Goal: Transaction & Acquisition: Purchase product/service

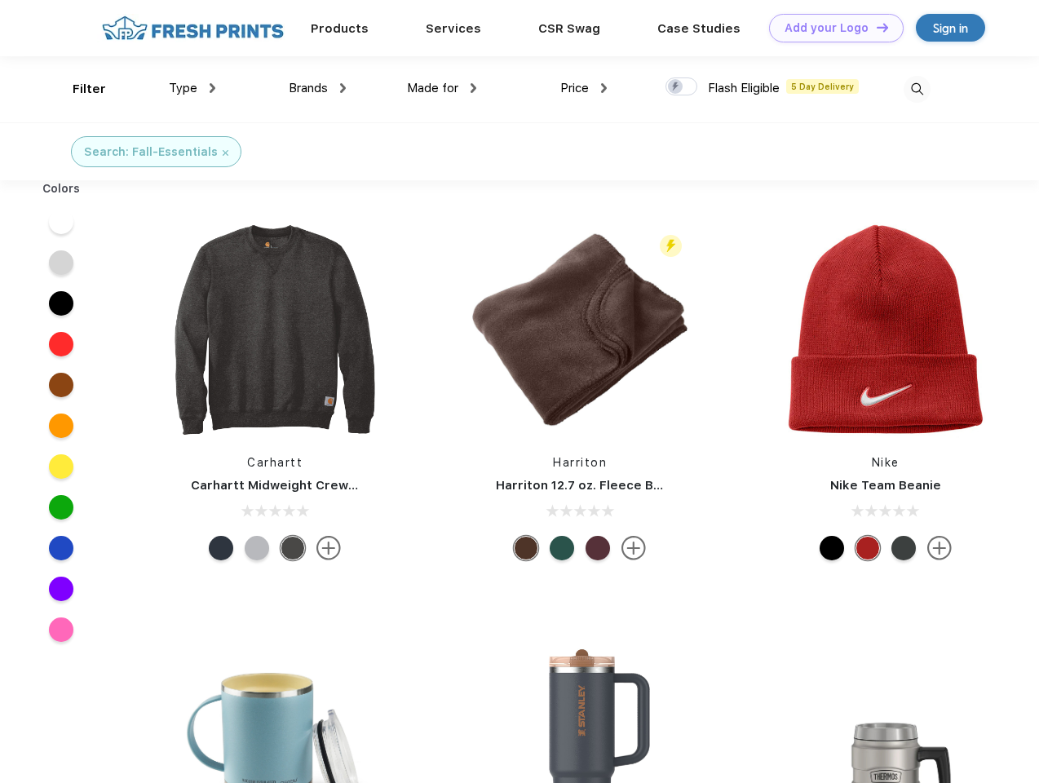
click at [831, 28] on link "Add your Logo Design Tool" at bounding box center [836, 28] width 135 height 29
click at [0, 0] on div "Design Tool" at bounding box center [0, 0] width 0 height 0
click at [875, 27] on link "Add your Logo Design Tool" at bounding box center [836, 28] width 135 height 29
click at [78, 89] on div "Filter" at bounding box center [89, 89] width 33 height 19
click at [193, 88] on span "Type" at bounding box center [183, 88] width 29 height 15
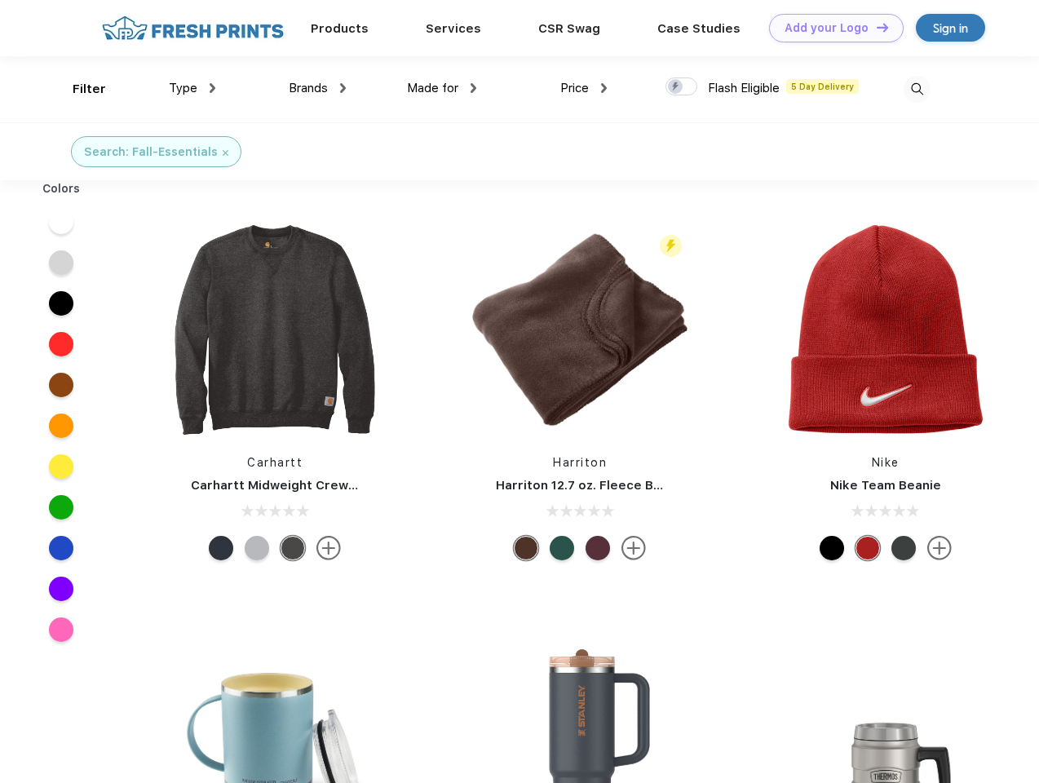
click at [317, 88] on span "Brands" at bounding box center [308, 88] width 39 height 15
click at [442, 88] on span "Made for" at bounding box center [432, 88] width 51 height 15
click at [584, 88] on span "Price" at bounding box center [575, 88] width 29 height 15
click at [682, 87] on div at bounding box center [682, 87] width 32 height 18
click at [676, 87] on input "checkbox" at bounding box center [671, 82] width 11 height 11
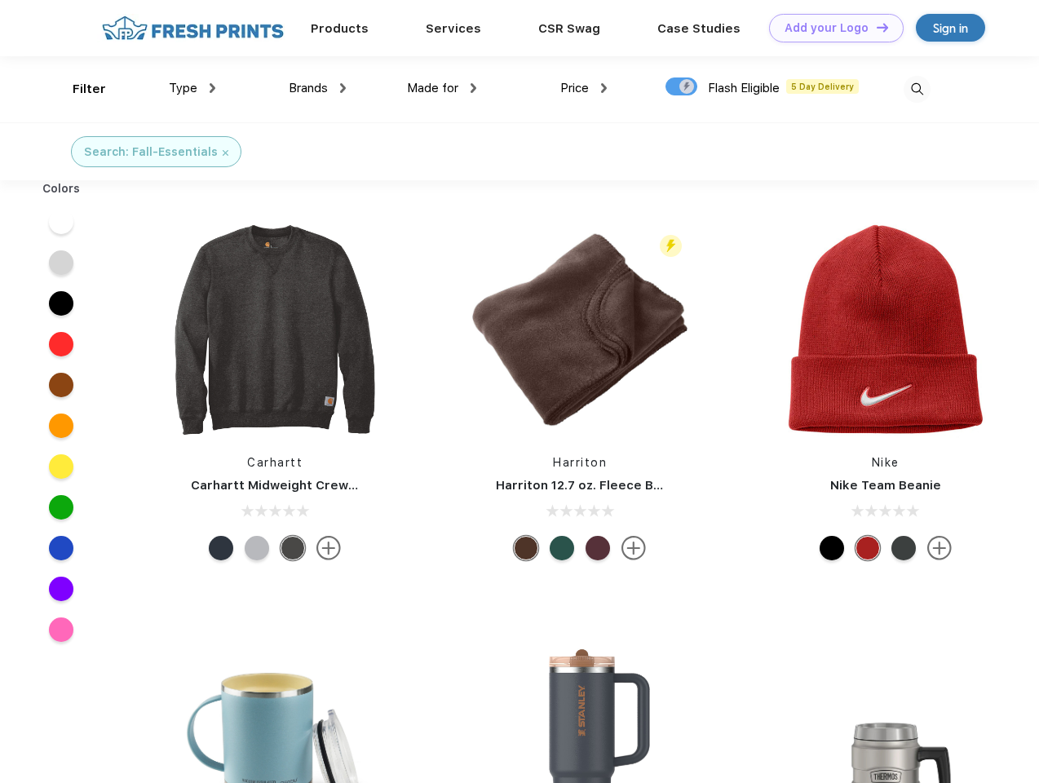
click at [917, 89] on img at bounding box center [917, 89] width 27 height 27
